Goal: Information Seeking & Learning: Learn about a topic

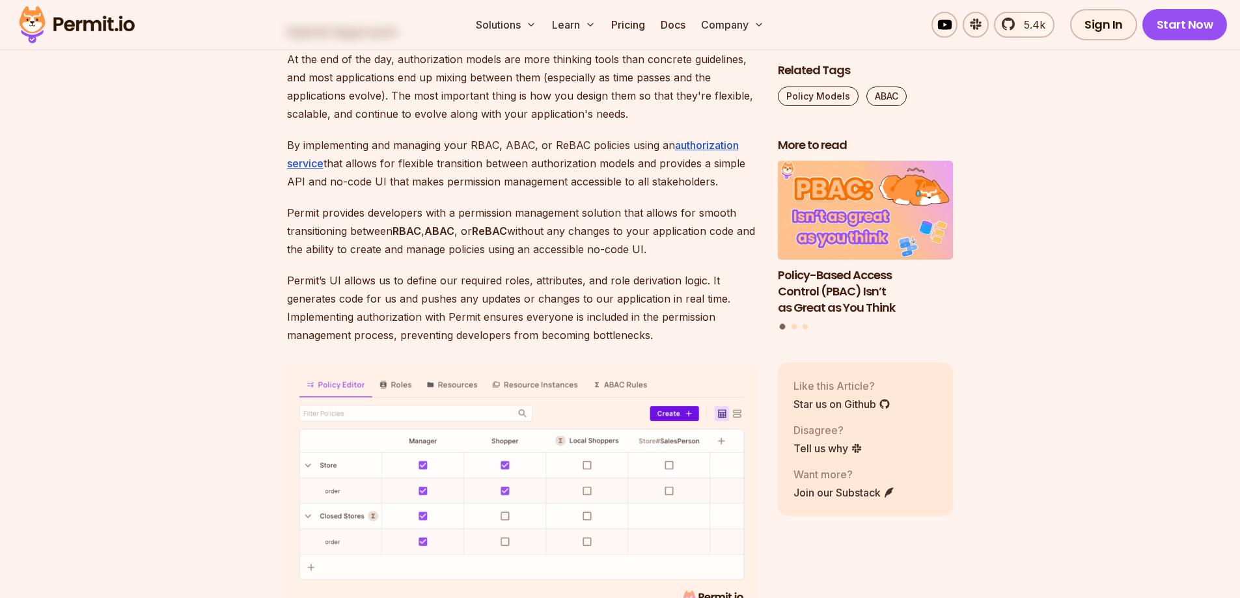
click at [313, 123] on p "At the end of the day, authorization models are more thinking tools than concre…" at bounding box center [522, 86] width 470 height 73
click at [331, 123] on p "At the end of the day, authorization models are more thinking tools than concre…" at bounding box center [522, 86] width 470 height 73
click at [324, 123] on p "At the end of the day, authorization models are more thinking tools than concre…" at bounding box center [522, 86] width 470 height 73
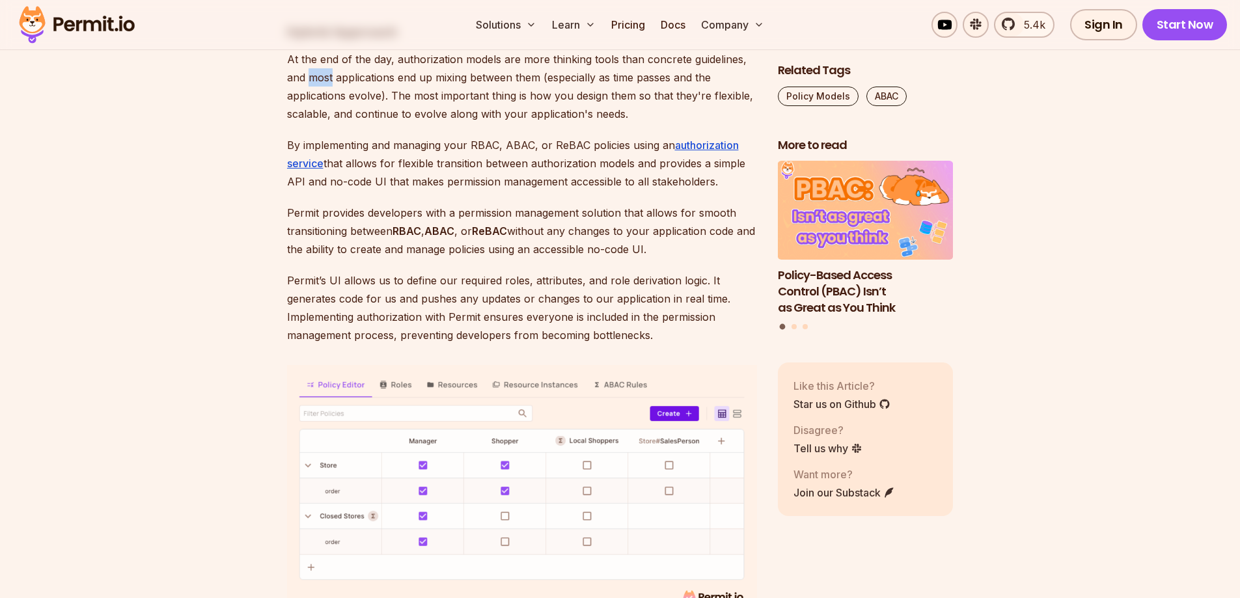
drag, startPoint x: 324, startPoint y: 239, endPoint x: 316, endPoint y: 242, distance: 7.9
click at [316, 123] on p "At the end of the day, authorization models are more thinking tools than concre…" at bounding box center [522, 86] width 470 height 73
click at [340, 123] on p "At the end of the day, authorization models are more thinking tools than concre…" at bounding box center [522, 86] width 470 height 73
click at [338, 123] on p "At the end of the day, authorization models are more thinking tools than concre…" at bounding box center [522, 86] width 470 height 73
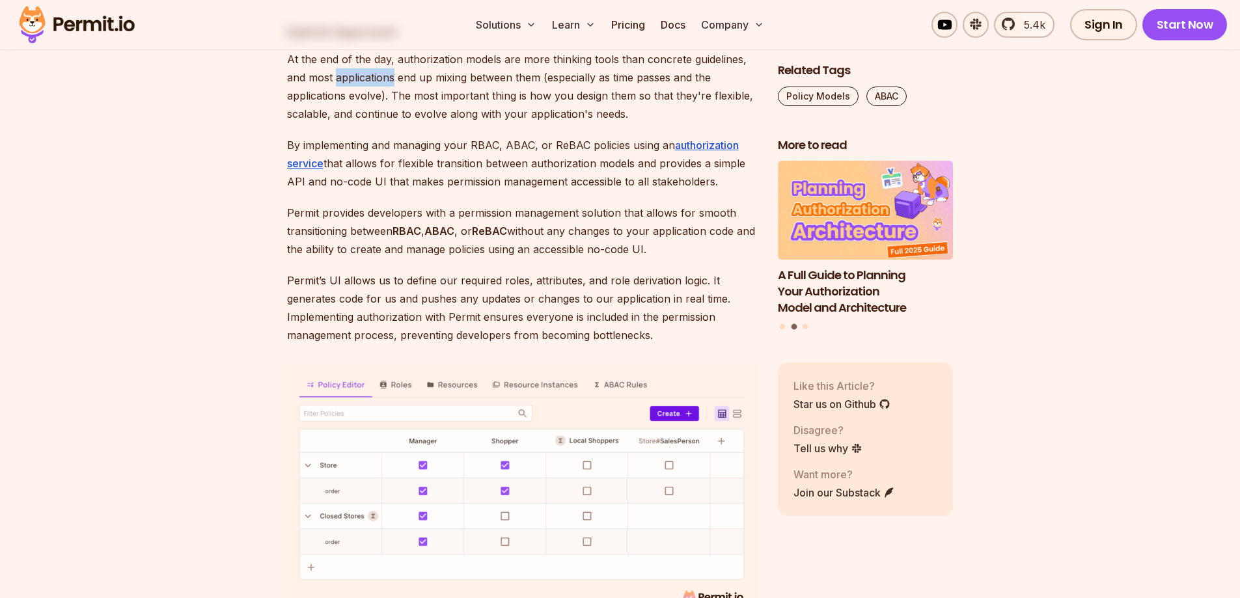
click at [338, 123] on p "At the end of the day, authorization models are more thinking tools than concre…" at bounding box center [522, 86] width 470 height 73
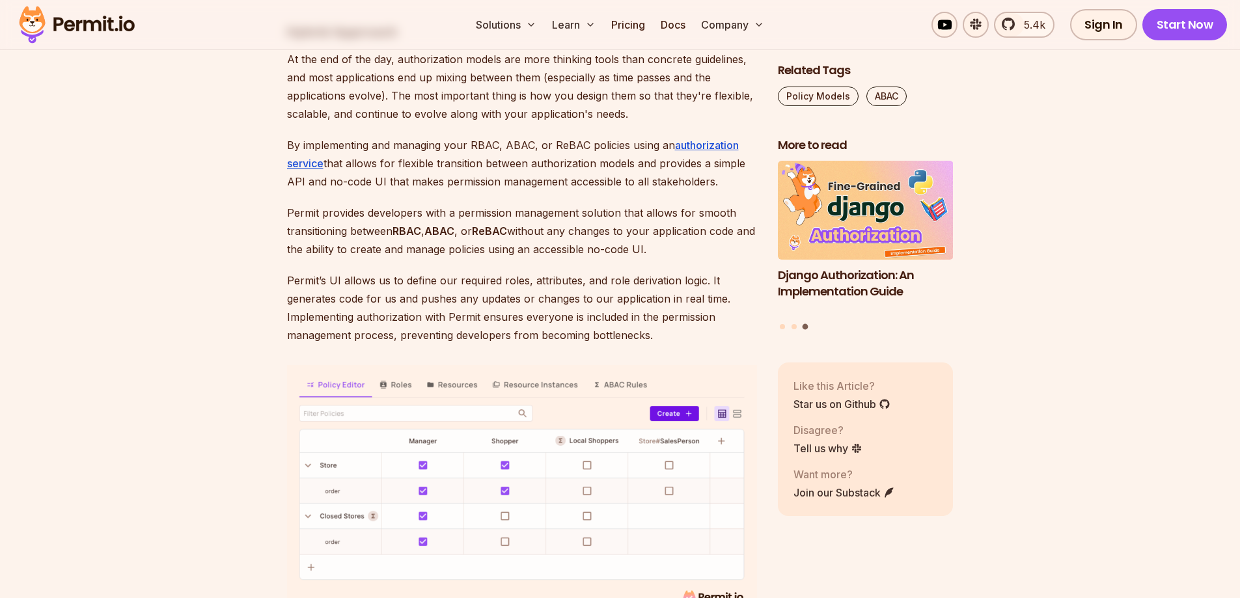
click at [492, 191] on p "By implementing and managing your RBAC, ABAC, or ReBAC policies using an author…" at bounding box center [522, 163] width 470 height 55
